Goal: Information Seeking & Learning: Stay updated

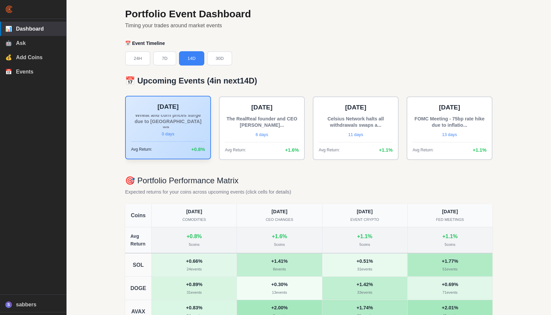
click at [182, 117] on div "Wheat and corn prices surge due to [GEOGRAPHIC_DATA] wa..." at bounding box center [168, 121] width 74 height 13
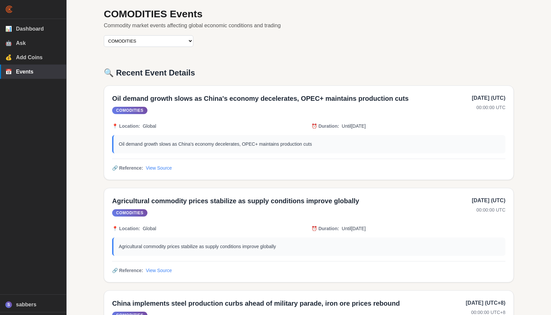
click at [154, 41] on select "IPO EVENTS CEO CHANGES COMODITIES CORPORATE SCANDAL CURRENCY CRISIS EARNINGS EV…" at bounding box center [149, 41] width 90 height 12
select select "trade_policy"
click at [104, 35] on select "IPO EVENTS CEO CHANGES COMODITIES CORPORATE SCANDAL CURRENCY CRISIS EARNINGS EV…" at bounding box center [149, 41] width 90 height 12
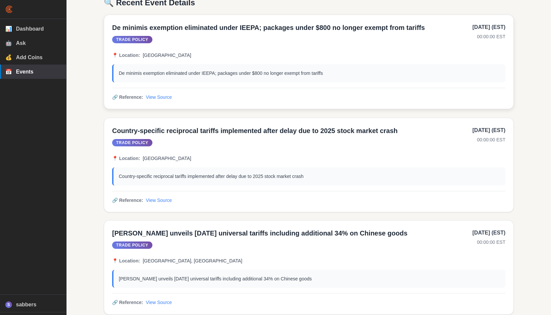
scroll to position [72, 0]
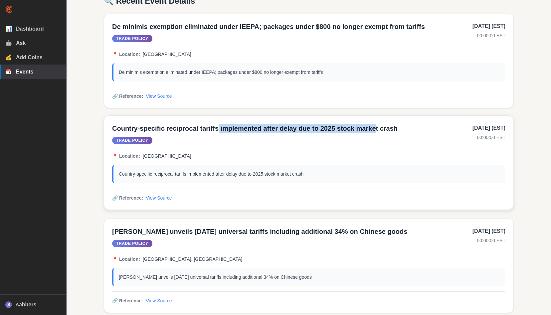
drag, startPoint x: 214, startPoint y: 129, endPoint x: 366, endPoint y: 125, distance: 152.1
click at [366, 125] on h4 "Country-specific reciprocal tariffs implemented after delay due to 2025 stock m…" at bounding box center [289, 128] width 355 height 9
drag, startPoint x: 388, startPoint y: 130, endPoint x: 112, endPoint y: 128, distance: 276.2
click at [112, 129] on h4 "Country-specific reciprocal tariffs implemented after delay due to 2025 stock m…" at bounding box center [289, 128] width 355 height 9
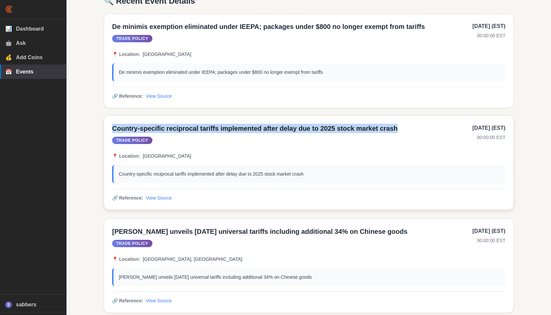
click at [112, 128] on h4 "Country-specific reciprocal tariffs implemented after delay due to 2025 stock m…" at bounding box center [289, 128] width 355 height 9
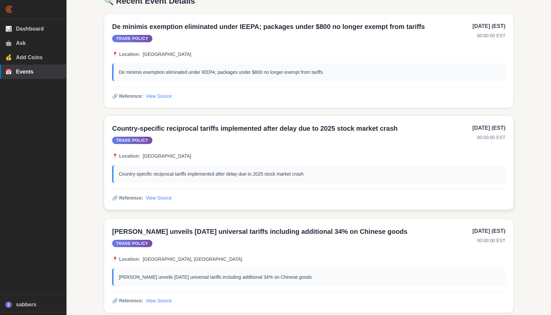
click at [192, 124] on h4 "Country-specific reciprocal tariffs implemented after delay due to 2025 stock m…" at bounding box center [289, 128] width 355 height 9
click at [162, 196] on link "View Source" at bounding box center [159, 197] width 26 height 7
